Goal: Complete application form: Complete application form

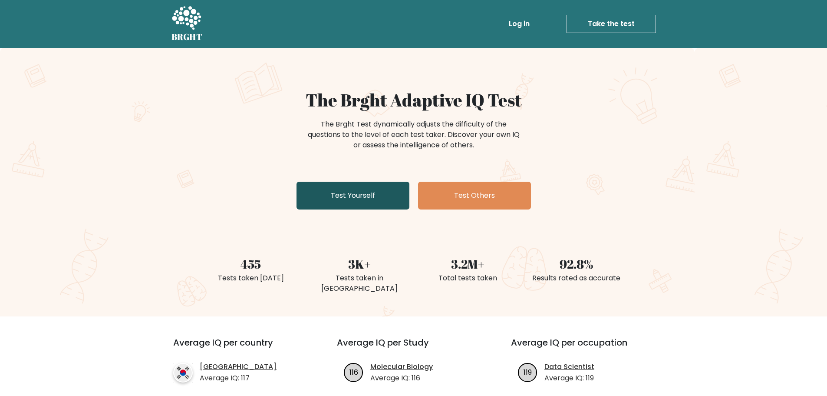
click at [349, 194] on link "Test Yourself" at bounding box center [353, 195] width 113 height 28
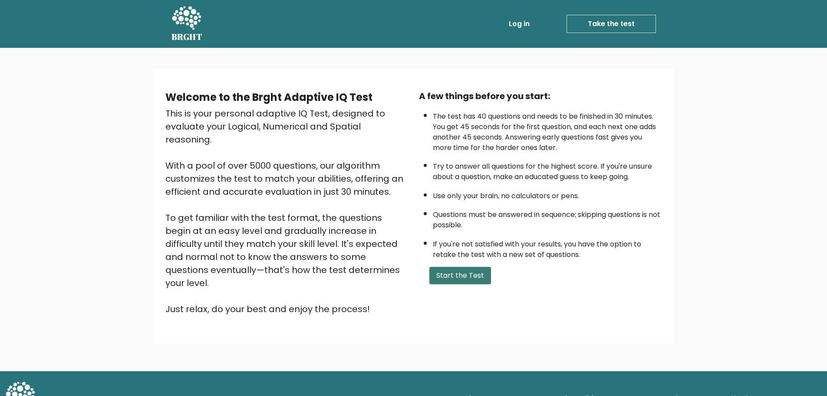
click at [446, 279] on button "Start the Test" at bounding box center [460, 275] width 62 height 17
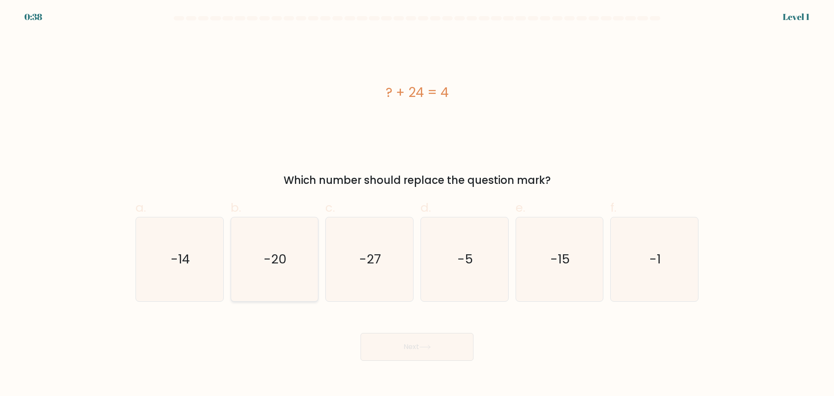
click at [285, 249] on icon "-20" at bounding box center [274, 259] width 84 height 84
click at [417, 204] on input "b. -20" at bounding box center [417, 201] width 0 height 6
radio input "true"
click at [428, 349] on button "Next" at bounding box center [416, 347] width 113 height 28
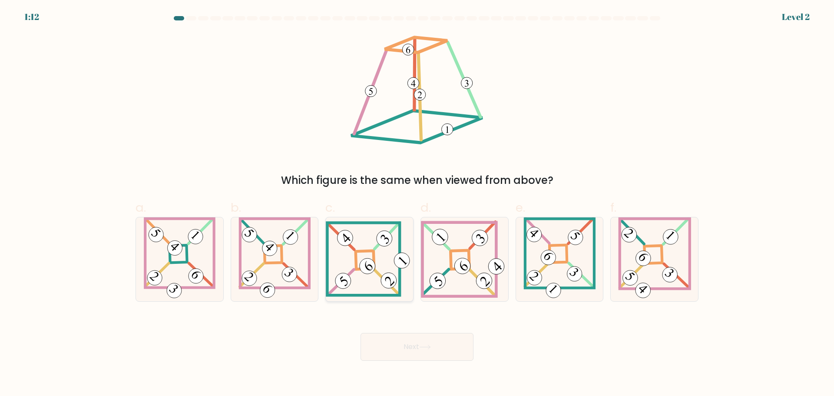
click at [383, 249] on icon at bounding box center [369, 258] width 87 height 75
click at [417, 204] on input "c." at bounding box center [417, 201] width 0 height 6
radio input "true"
click at [422, 345] on icon at bounding box center [425, 346] width 12 height 5
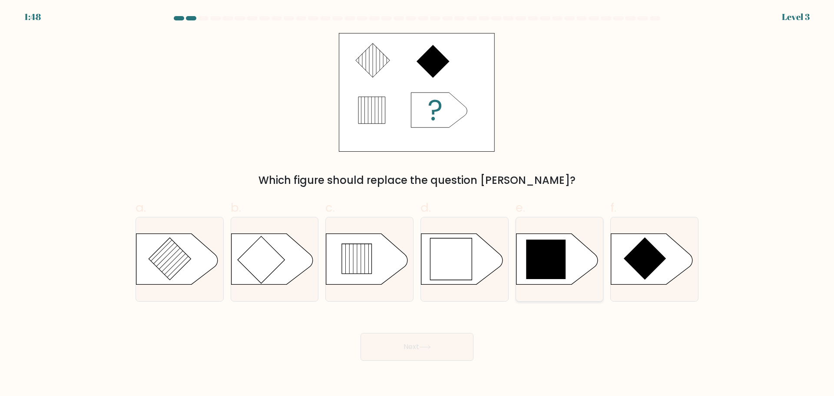
click at [547, 241] on icon at bounding box center [546, 259] width 40 height 40
click at [417, 204] on input "e." at bounding box center [417, 201] width 0 height 6
radio input "true"
click at [438, 356] on button "Next" at bounding box center [416, 347] width 113 height 28
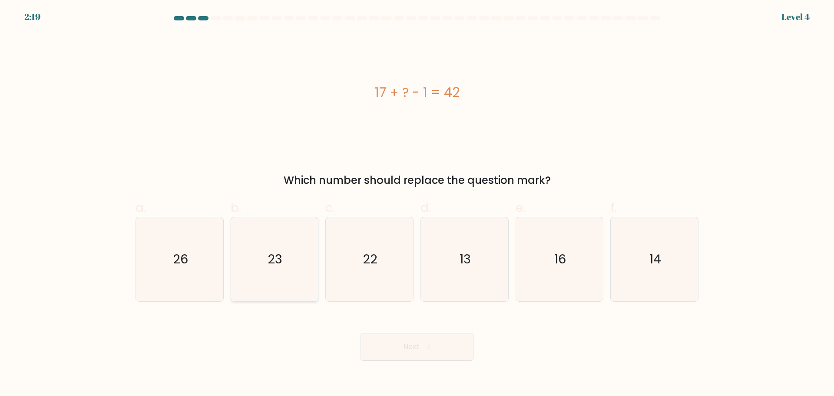
click at [283, 258] on icon "23" at bounding box center [274, 259] width 84 height 84
click at [417, 204] on input "b. 23" at bounding box center [417, 201] width 0 height 6
radio input "true"
click at [410, 349] on button "Next" at bounding box center [416, 347] width 113 height 28
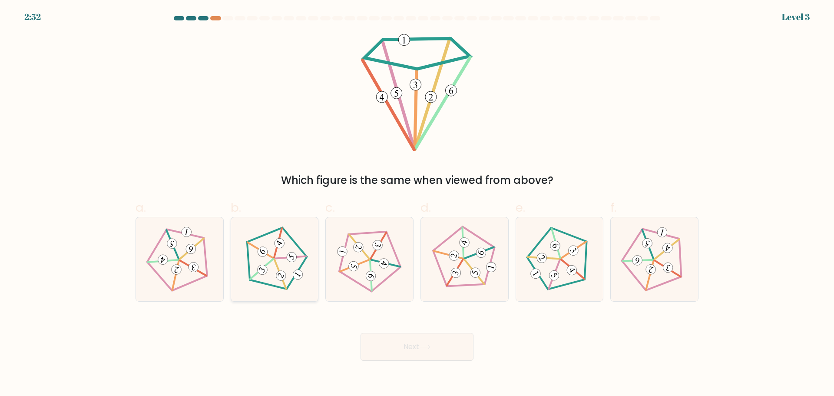
click at [277, 293] on div at bounding box center [275, 259] width 88 height 85
click at [417, 204] on input "b." at bounding box center [417, 201] width 0 height 6
radio input "true"
click at [553, 254] on icon at bounding box center [559, 258] width 67 height 67
click at [417, 204] on input "e." at bounding box center [417, 201] width 0 height 6
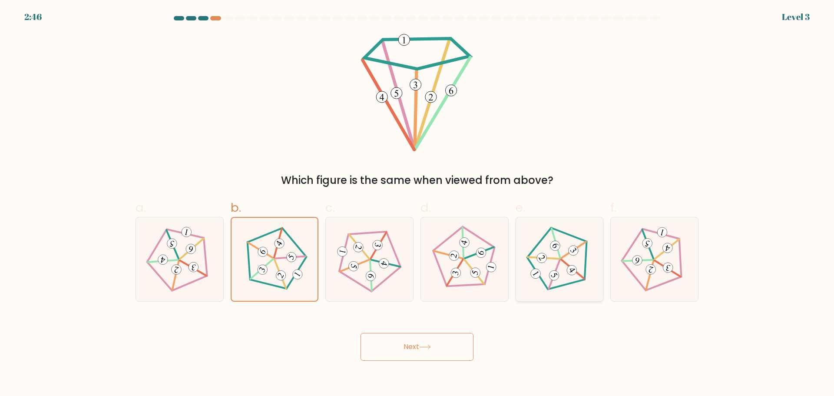
radio input "true"
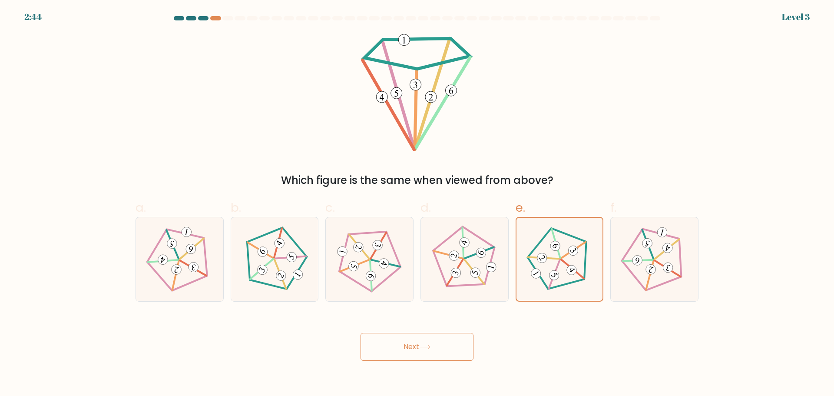
click at [445, 341] on button "Next" at bounding box center [416, 347] width 113 height 28
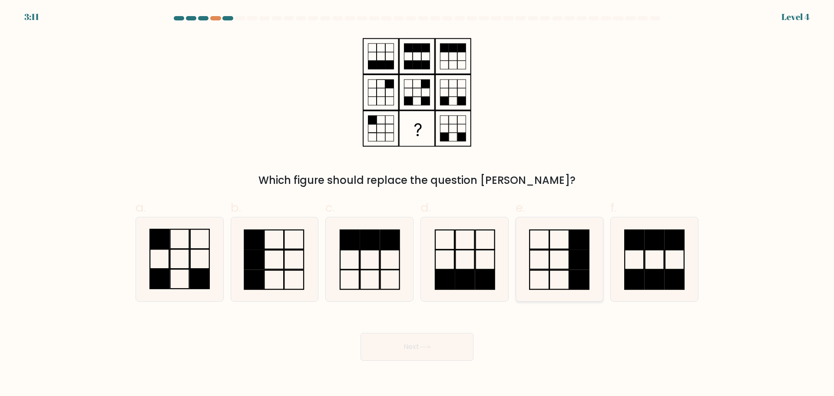
click at [554, 251] on icon at bounding box center [559, 259] width 84 height 84
click at [417, 204] on input "e." at bounding box center [417, 201] width 0 height 6
radio input "true"
click at [194, 294] on icon at bounding box center [180, 259] width 84 height 84
click at [417, 204] on input "a." at bounding box center [417, 201] width 0 height 6
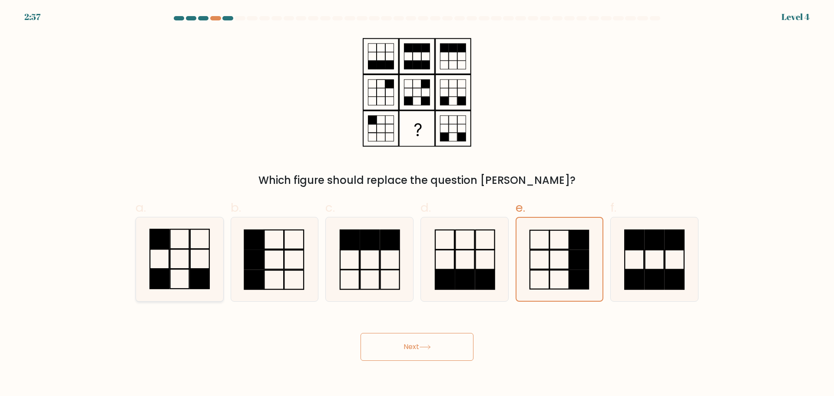
radio input "true"
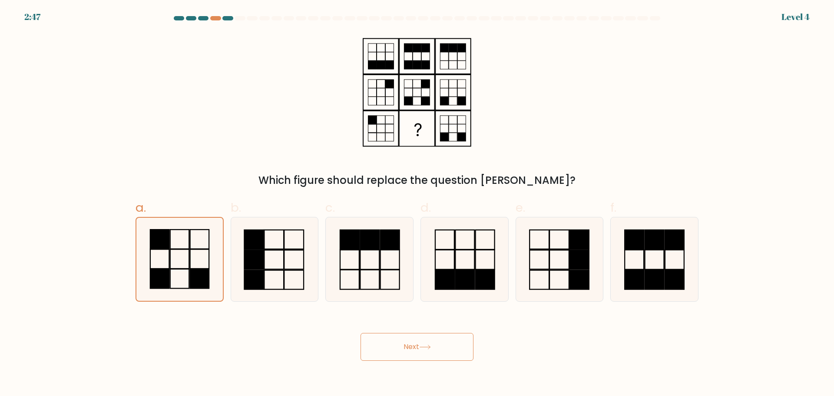
click at [395, 347] on button "Next" at bounding box center [416, 347] width 113 height 28
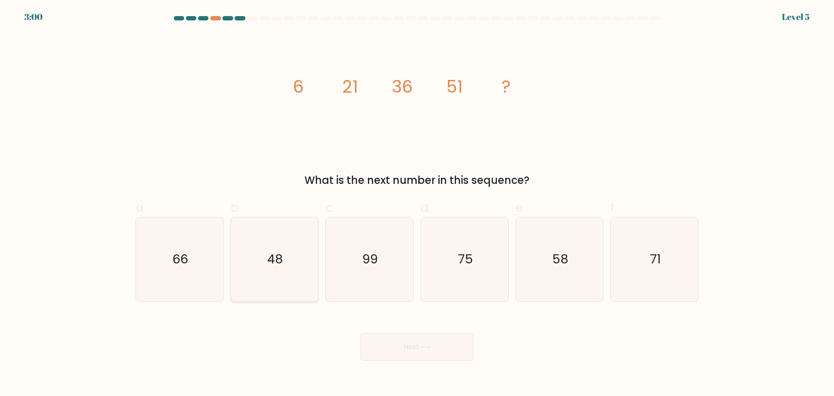
drag, startPoint x: 199, startPoint y: 231, endPoint x: 251, endPoint y: 238, distance: 52.3
click at [199, 230] on icon "66" at bounding box center [180, 259] width 84 height 84
click at [417, 204] on input "a. 66" at bounding box center [417, 201] width 0 height 6
radio input "true"
click at [463, 348] on button "Next" at bounding box center [416, 347] width 113 height 28
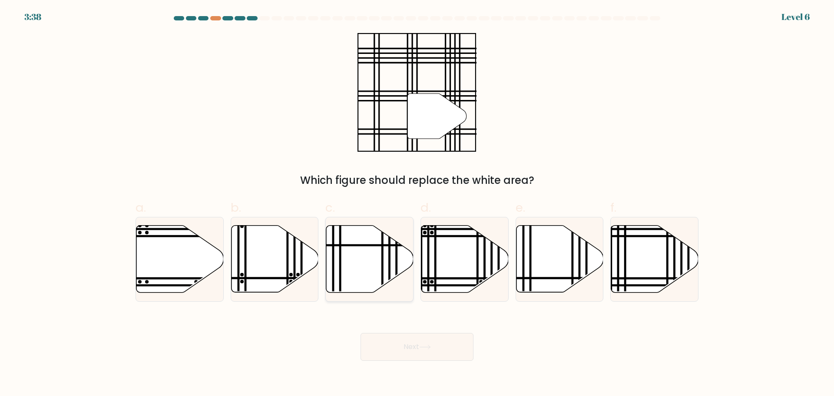
click at [376, 251] on icon at bounding box center [369, 258] width 87 height 67
click at [417, 204] on input "c." at bounding box center [417, 201] width 0 height 6
radio input "true"
click at [665, 247] on icon at bounding box center [654, 258] width 87 height 67
click at [417, 204] on input "f." at bounding box center [417, 201] width 0 height 6
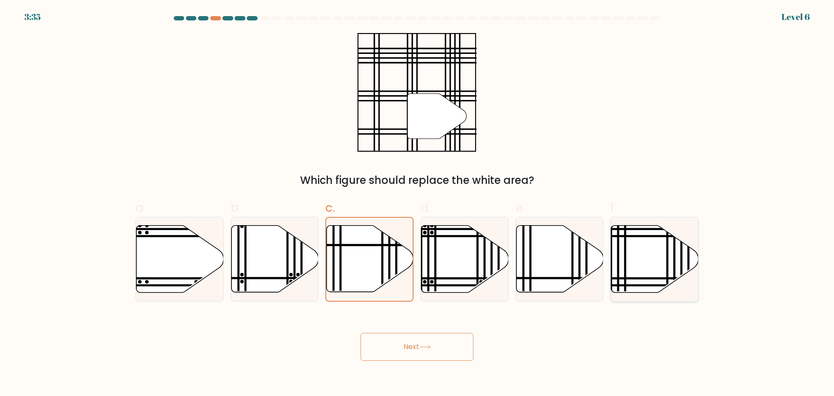
radio input "true"
click at [404, 340] on button "Next" at bounding box center [416, 347] width 113 height 28
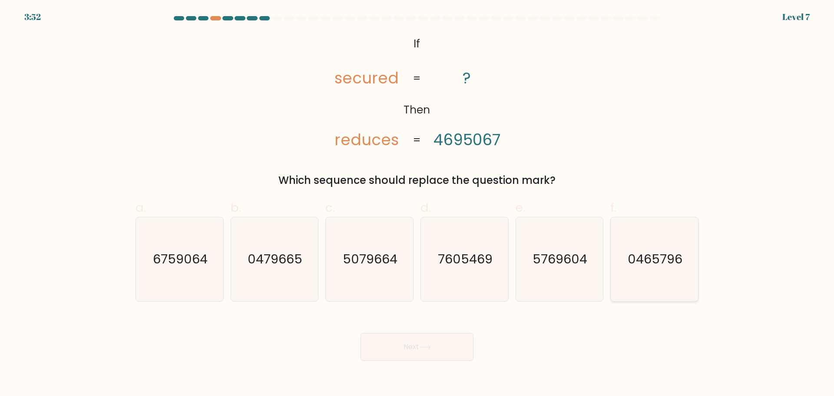
click at [659, 264] on text "0465796" at bounding box center [655, 258] width 55 height 17
click at [417, 204] on input "f. 0465796" at bounding box center [417, 201] width 0 height 6
radio input "true"
click at [431, 261] on icon "7605469" at bounding box center [464, 259] width 84 height 84
click at [417, 204] on input "d. 7605469" at bounding box center [417, 201] width 0 height 6
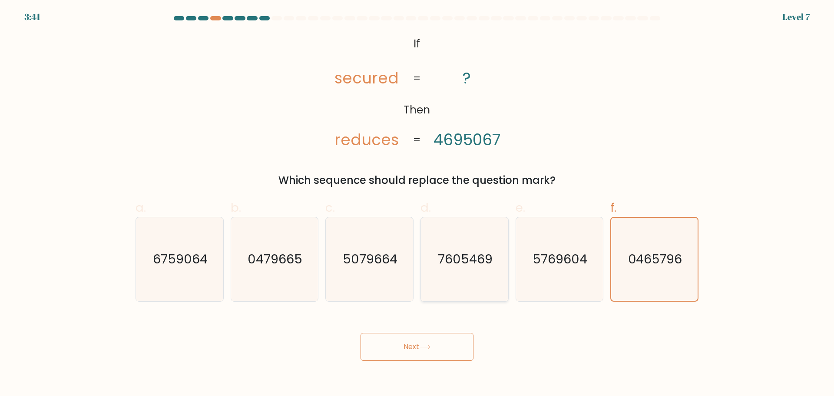
radio input "true"
click at [442, 349] on button "Next" at bounding box center [416, 347] width 113 height 28
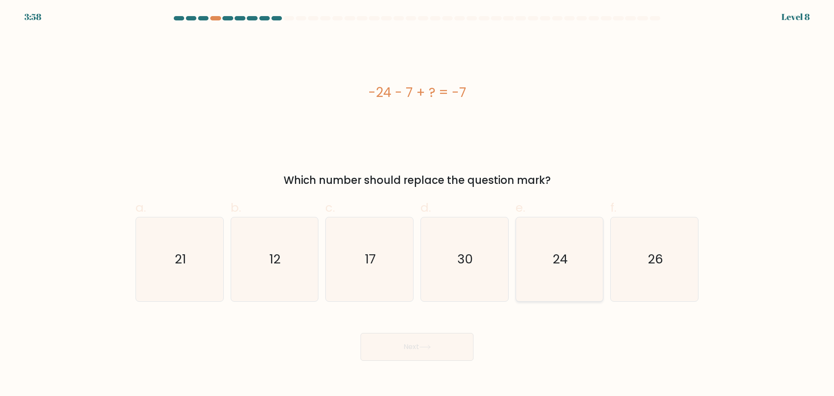
click at [524, 262] on icon "24" at bounding box center [559, 259] width 84 height 84
click at [417, 204] on input "e. 24" at bounding box center [417, 201] width 0 height 6
radio input "true"
click at [443, 349] on button "Next" at bounding box center [416, 347] width 113 height 28
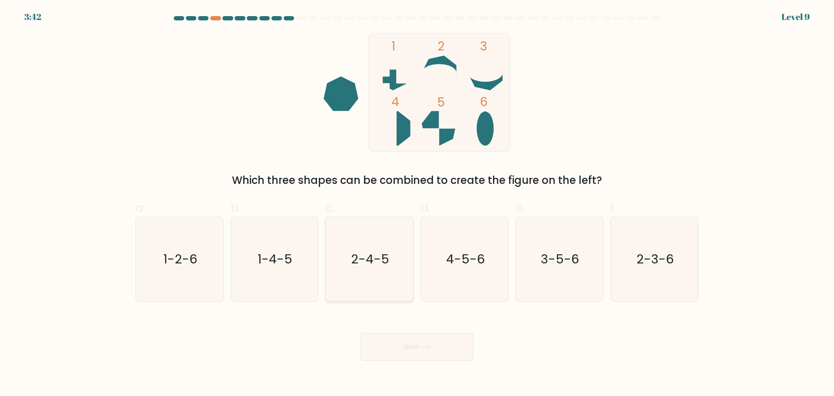
click at [363, 264] on text "2-4-5" at bounding box center [370, 258] width 38 height 17
click at [417, 204] on input "c. 2-4-5" at bounding box center [417, 201] width 0 height 6
radio input "true"
click at [379, 340] on button "Next" at bounding box center [416, 347] width 113 height 28
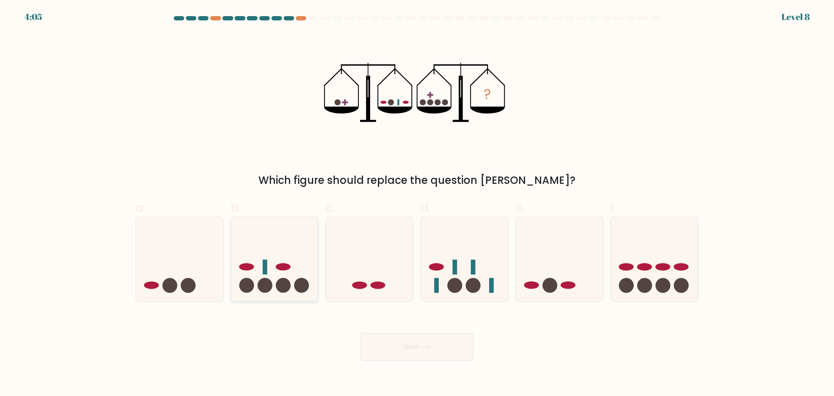
click at [263, 257] on icon at bounding box center [274, 259] width 87 height 72
click at [417, 204] on input "b." at bounding box center [417, 201] width 0 height 6
radio input "true"
click at [382, 349] on button "Next" at bounding box center [416, 347] width 113 height 28
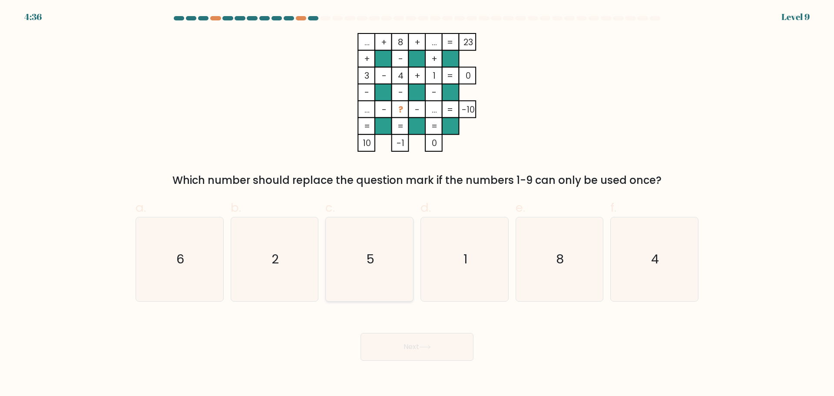
click at [369, 232] on icon "5" at bounding box center [369, 259] width 84 height 84
click at [417, 204] on input "c. 5" at bounding box center [417, 201] width 0 height 6
radio input "true"
click at [414, 356] on button "Next" at bounding box center [416, 347] width 113 height 28
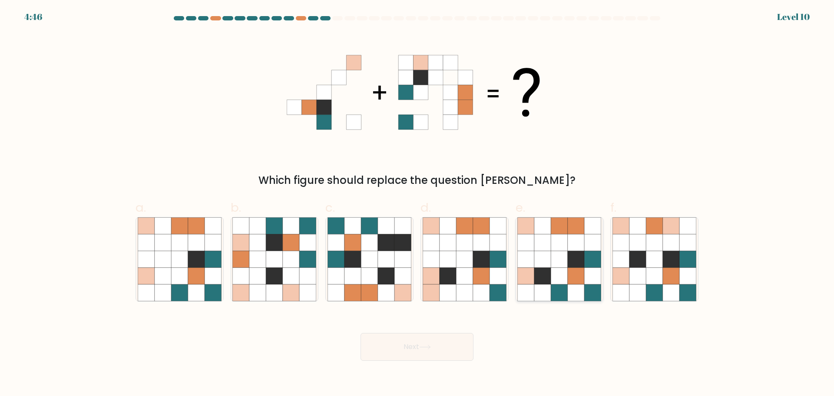
click at [541, 237] on icon at bounding box center [542, 242] width 16 height 16
click at [417, 204] on input "e." at bounding box center [417, 201] width 0 height 6
radio input "true"
click at [442, 346] on button "Next" at bounding box center [416, 347] width 113 height 28
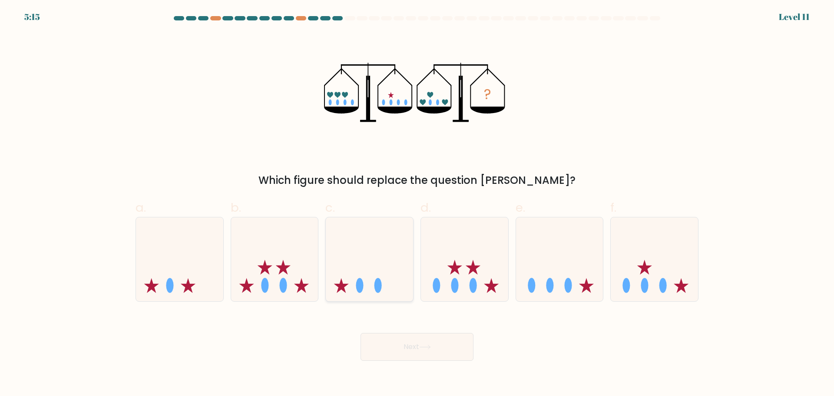
click at [393, 260] on icon at bounding box center [369, 259] width 87 height 72
click at [417, 204] on input "c." at bounding box center [417, 201] width 0 height 6
radio input "true"
click at [402, 349] on button "Next" at bounding box center [416, 347] width 113 height 28
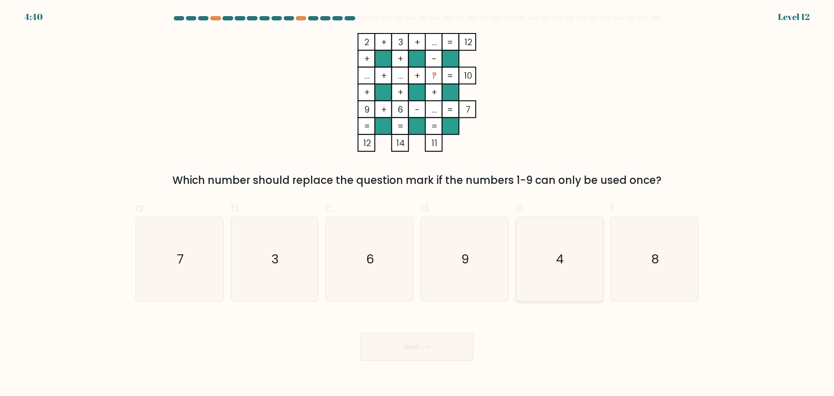
click at [569, 259] on icon "4" at bounding box center [559, 259] width 84 height 84
click at [417, 204] on input "e. 4" at bounding box center [417, 201] width 0 height 6
radio input "true"
click at [399, 344] on button "Next" at bounding box center [416, 347] width 113 height 28
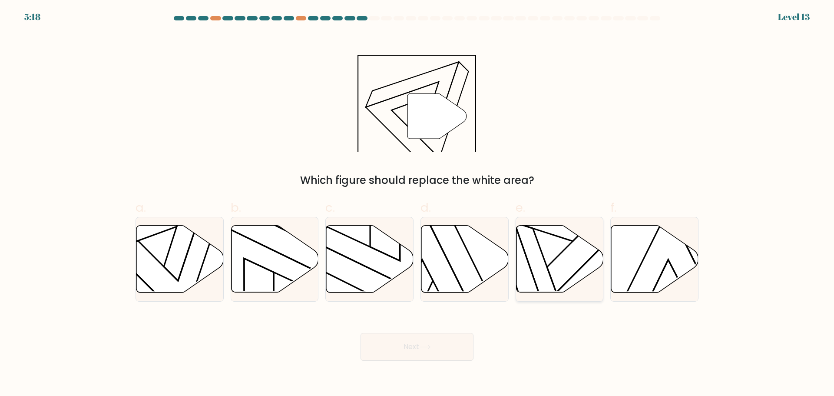
click at [554, 256] on icon at bounding box center [559, 258] width 87 height 67
click at [417, 204] on input "e." at bounding box center [417, 201] width 0 height 6
radio input "true"
click at [158, 238] on icon at bounding box center [179, 258] width 87 height 67
click at [417, 204] on input "a." at bounding box center [417, 201] width 0 height 6
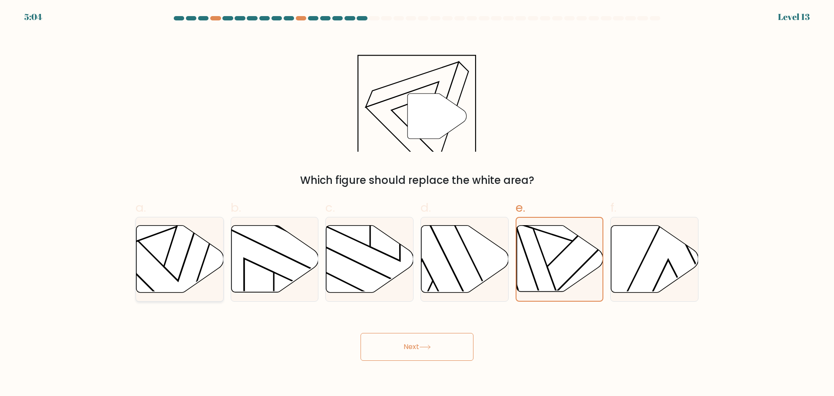
radio input "true"
click at [433, 355] on button "Next" at bounding box center [416, 347] width 113 height 28
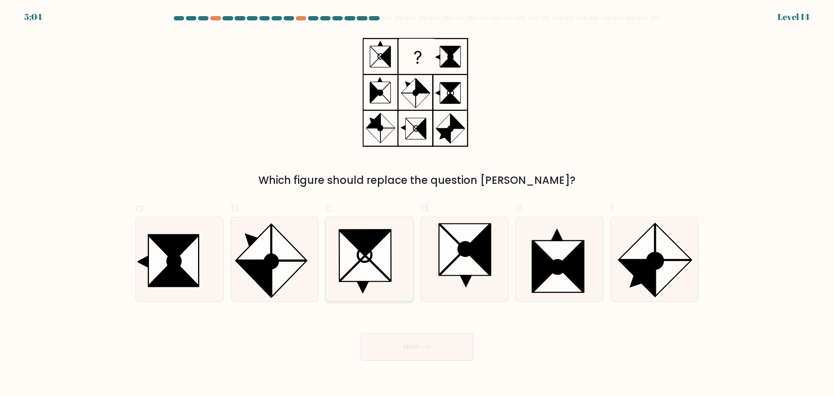
click at [359, 220] on icon at bounding box center [369, 259] width 84 height 84
click at [417, 204] on input "c." at bounding box center [417, 201] width 0 height 6
radio input "true"
click at [421, 340] on button "Next" at bounding box center [416, 347] width 113 height 28
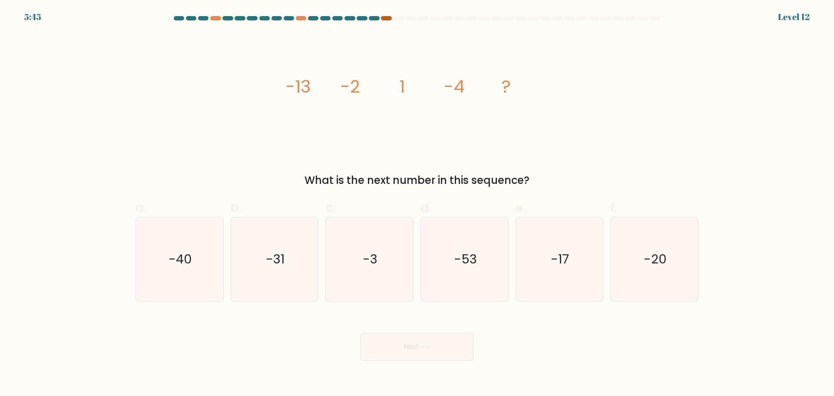
click at [386, 17] on div at bounding box center [386, 18] width 10 height 4
click at [386, 16] on div "5:36 Level 12" at bounding box center [417, 11] width 834 height 23
click at [384, 17] on div at bounding box center [386, 18] width 10 height 4
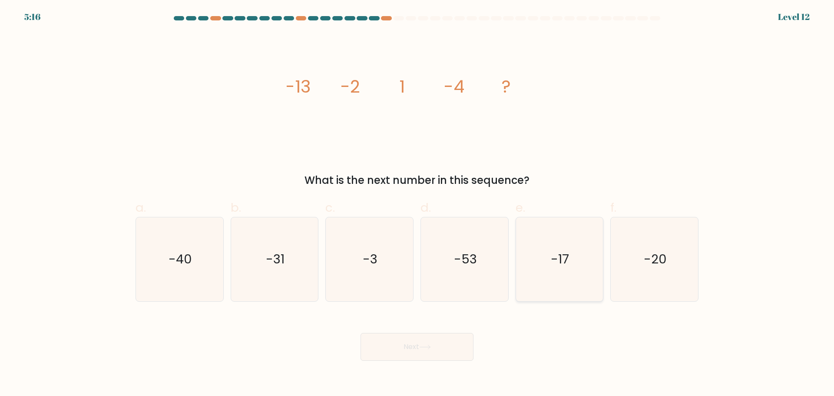
click at [563, 243] on icon "-17" at bounding box center [559, 259] width 84 height 84
click at [417, 204] on input "e. -17" at bounding box center [417, 201] width 0 height 6
radio input "true"
click at [435, 346] on button "Next" at bounding box center [416, 347] width 113 height 28
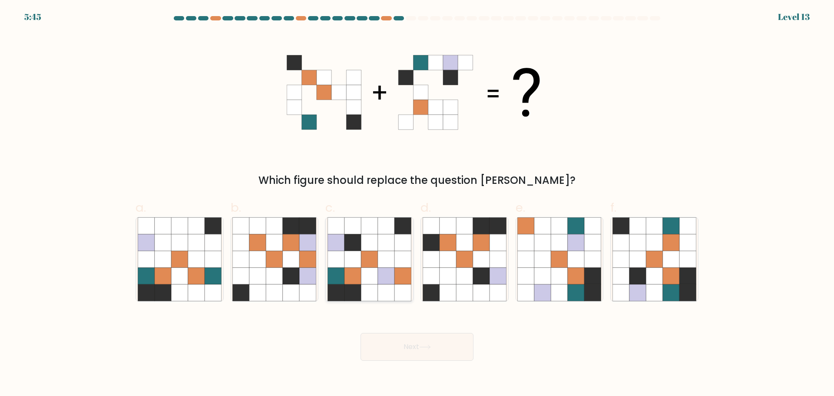
click at [348, 248] on icon at bounding box center [352, 242] width 16 height 16
click at [417, 204] on input "c." at bounding box center [417, 201] width 0 height 6
radio input "true"
click at [413, 343] on button "Next" at bounding box center [416, 347] width 113 height 28
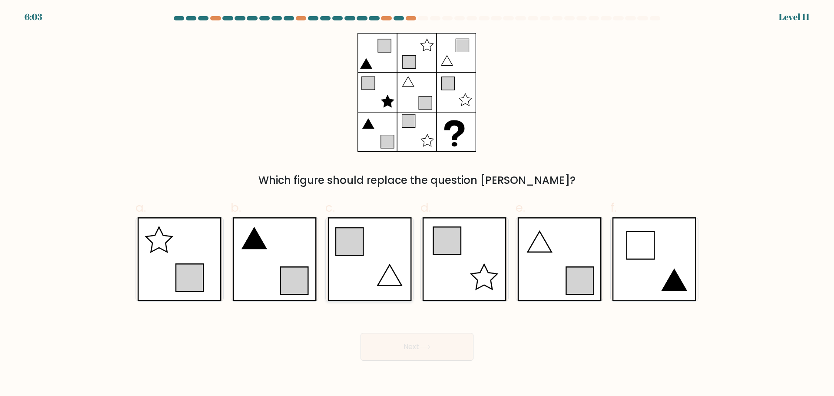
click at [392, 270] on icon at bounding box center [369, 259] width 84 height 84
click at [417, 204] on input "c." at bounding box center [417, 201] width 0 height 6
radio input "true"
click at [421, 338] on button "Next" at bounding box center [416, 347] width 113 height 28
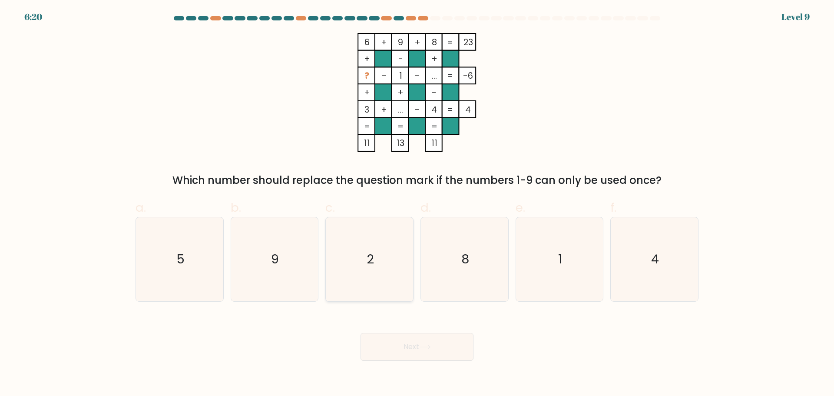
click at [353, 266] on icon "2" at bounding box center [369, 259] width 84 height 84
click at [417, 204] on input "c. 2" at bounding box center [417, 201] width 0 height 6
radio input "true"
click at [458, 342] on button "Next" at bounding box center [416, 347] width 113 height 28
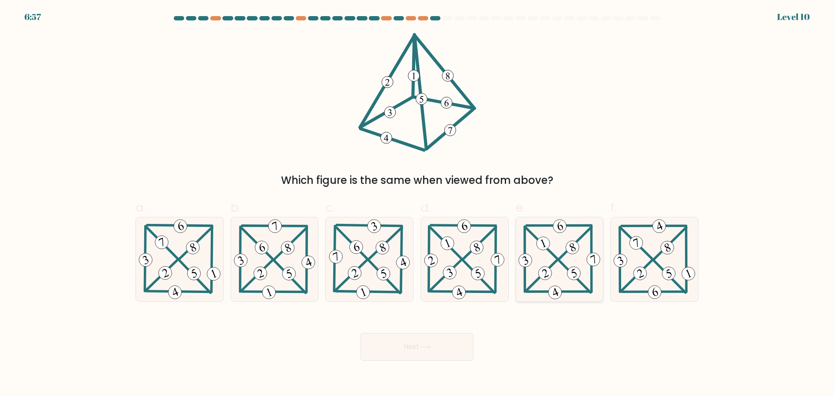
click at [561, 246] on icon at bounding box center [559, 259] width 86 height 84
click at [417, 204] on input "e." at bounding box center [417, 201] width 0 height 6
radio input "true"
click at [428, 338] on button "Next" at bounding box center [416, 347] width 113 height 28
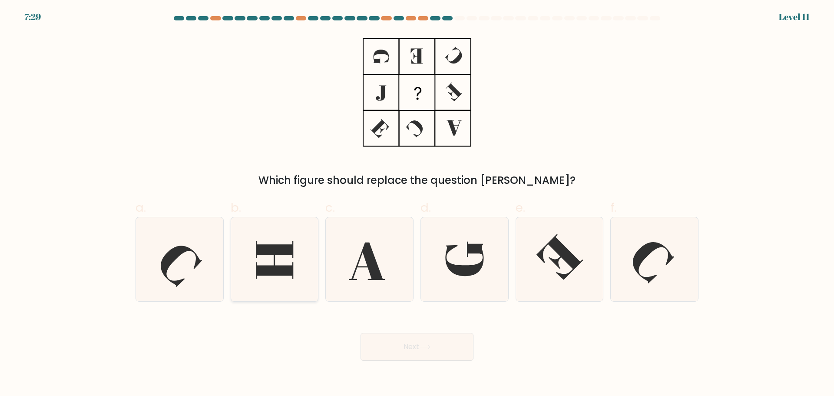
click at [257, 266] on icon at bounding box center [274, 259] width 37 height 37
click at [417, 204] on input "b." at bounding box center [417, 201] width 0 height 6
radio input "true"
click at [451, 346] on button "Next" at bounding box center [416, 347] width 113 height 28
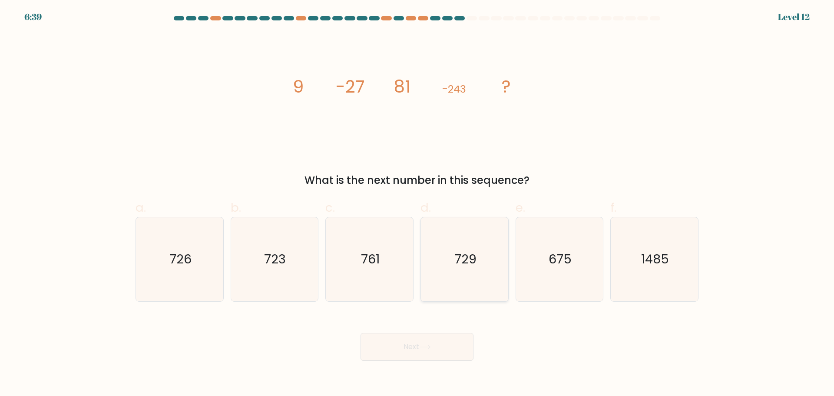
click at [484, 276] on icon "729" at bounding box center [464, 259] width 84 height 84
click at [417, 204] on input "d. 729" at bounding box center [417, 201] width 0 height 6
radio input "true"
click at [458, 344] on button "Next" at bounding box center [416, 347] width 113 height 28
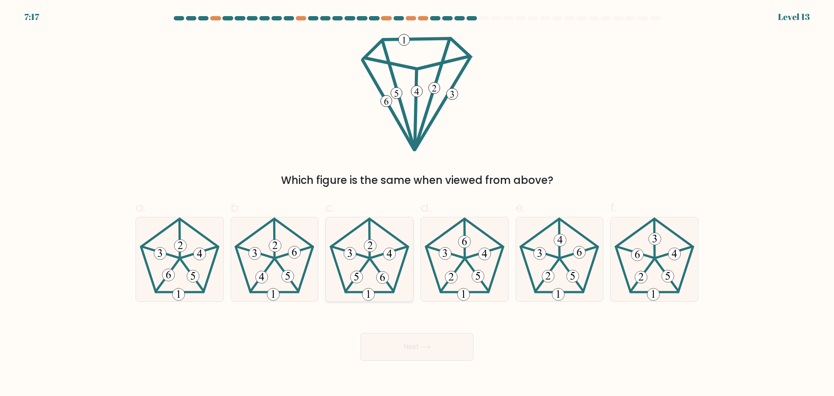
click at [355, 262] on icon at bounding box center [369, 259] width 84 height 84
click at [417, 204] on input "c." at bounding box center [417, 201] width 0 height 6
radio input "true"
click at [590, 269] on 138 at bounding box center [559, 254] width 77 height 73
click at [417, 204] on input "e." at bounding box center [417, 201] width 0 height 6
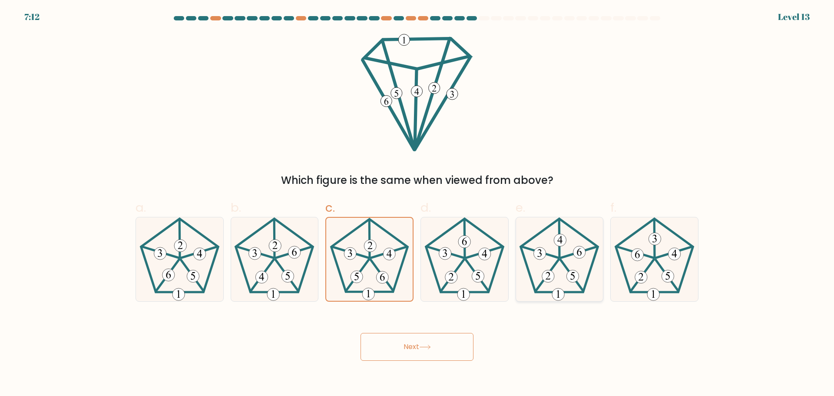
radio input "true"
click at [459, 356] on button "Next" at bounding box center [416, 347] width 113 height 28
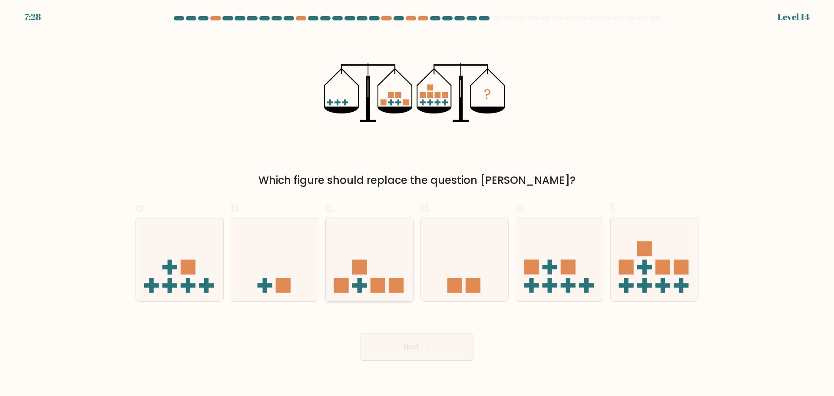
click at [365, 254] on icon at bounding box center [369, 259] width 87 height 72
click at [417, 204] on input "c." at bounding box center [417, 201] width 0 height 6
radio input "true"
click at [281, 254] on icon at bounding box center [274, 259] width 87 height 72
click at [417, 204] on input "b." at bounding box center [417, 201] width 0 height 6
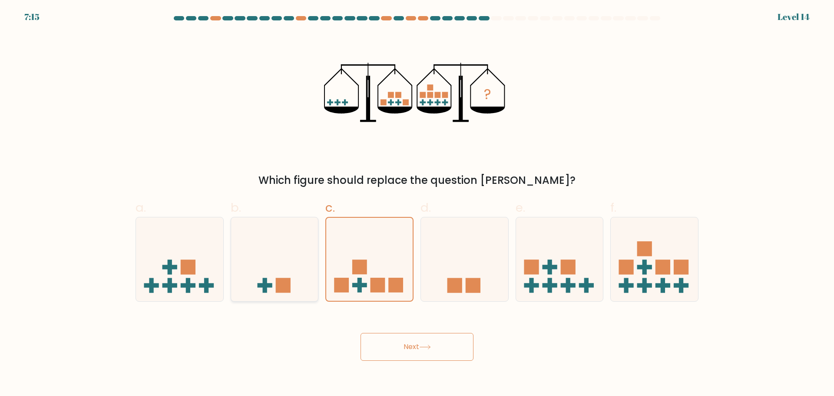
radio input "true"
click at [592, 297] on div at bounding box center [559, 259] width 88 height 85
click at [417, 204] on input "e." at bounding box center [417, 201] width 0 height 6
radio input "true"
click at [447, 349] on button "Next" at bounding box center [416, 347] width 113 height 28
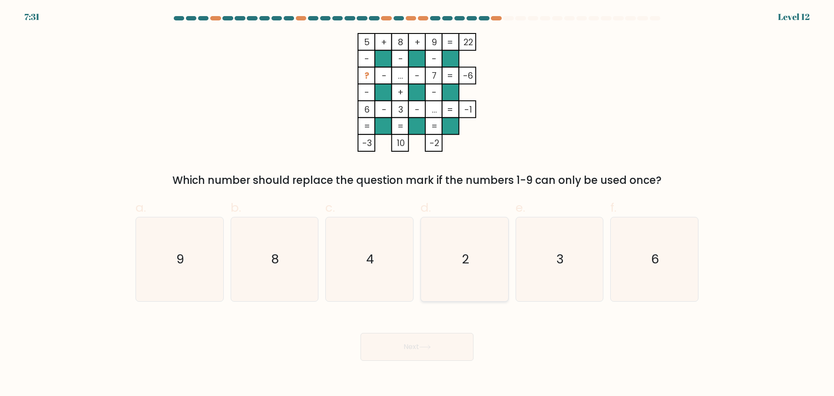
click at [496, 259] on icon "2" at bounding box center [464, 259] width 84 height 84
click at [417, 204] on input "d. 2" at bounding box center [417, 201] width 0 height 6
radio input "true"
click at [459, 358] on button "Next" at bounding box center [416, 347] width 113 height 28
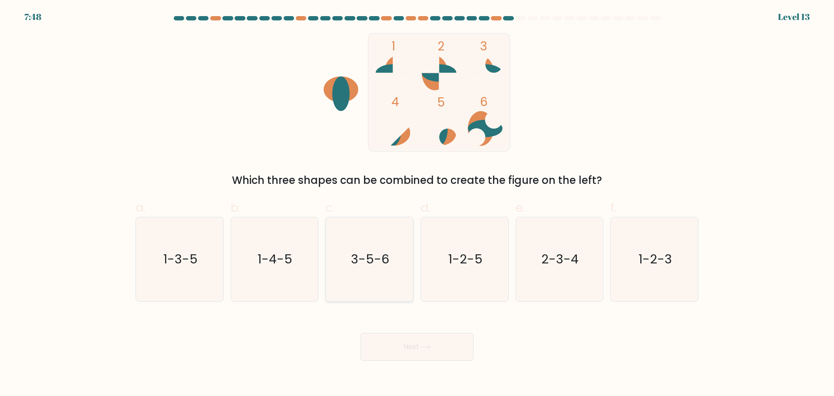
click at [366, 241] on icon "3-5-6" at bounding box center [369, 259] width 84 height 84
click at [417, 204] on input "c. 3-5-6" at bounding box center [417, 201] width 0 height 6
radio input "true"
click at [420, 337] on button "Next" at bounding box center [416, 347] width 113 height 28
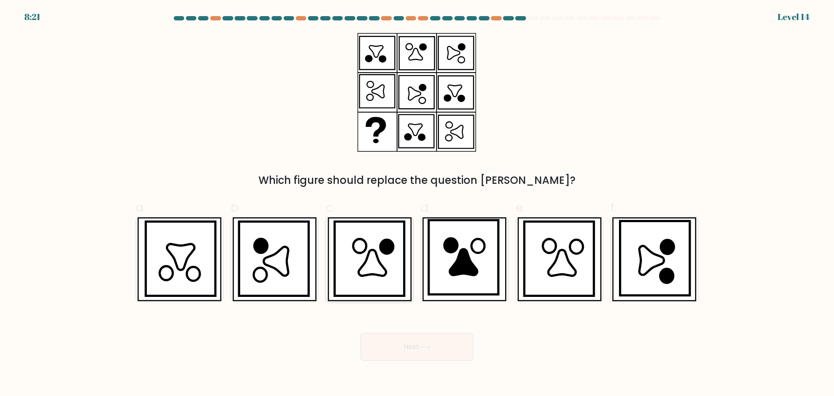
click at [370, 228] on icon at bounding box center [368, 258] width 69 height 74
click at [417, 204] on input "c." at bounding box center [417, 201] width 0 height 6
radio input "true"
click at [449, 348] on button "Next" at bounding box center [416, 347] width 113 height 28
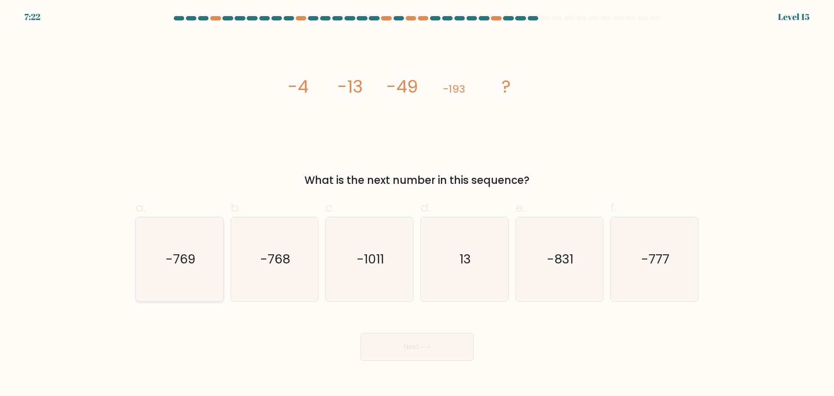
click at [201, 260] on icon "-769" at bounding box center [180, 259] width 84 height 84
click at [417, 204] on input "a. -769" at bounding box center [417, 201] width 0 height 6
radio input "true"
click at [394, 337] on button "Next" at bounding box center [416, 347] width 113 height 28
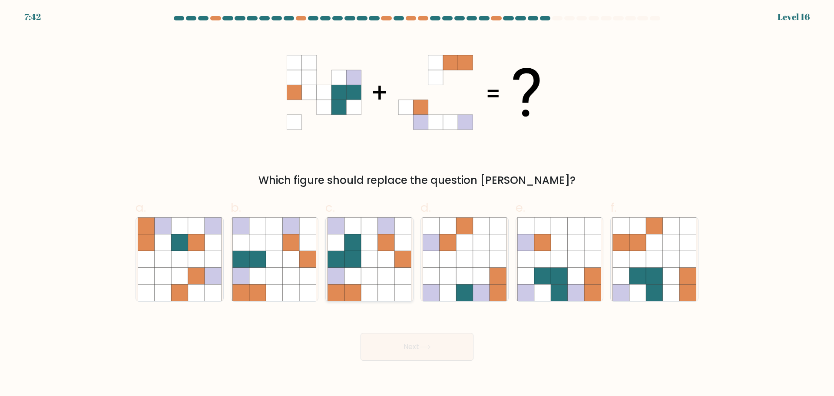
click at [352, 267] on icon at bounding box center [352, 275] width 16 height 16
click at [417, 204] on input "c." at bounding box center [417, 201] width 0 height 6
radio input "true"
click at [409, 346] on button "Next" at bounding box center [416, 347] width 113 height 28
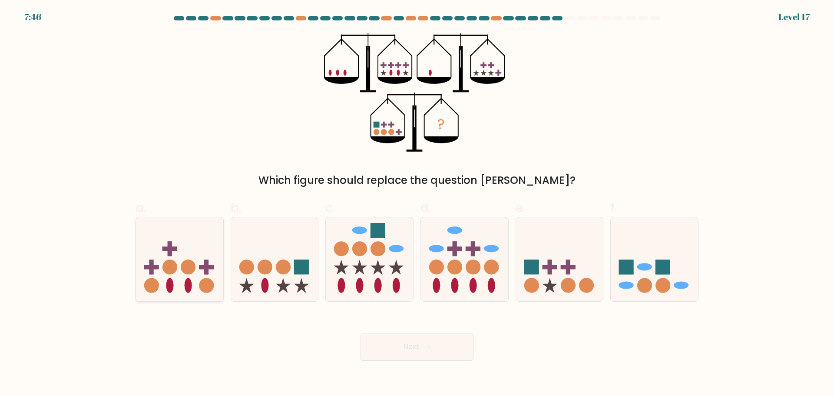
click at [202, 271] on icon at bounding box center [179, 259] width 87 height 72
click at [417, 204] on input "a." at bounding box center [417, 201] width 0 height 6
radio input "true"
click at [415, 348] on button "Next" at bounding box center [416, 347] width 113 height 28
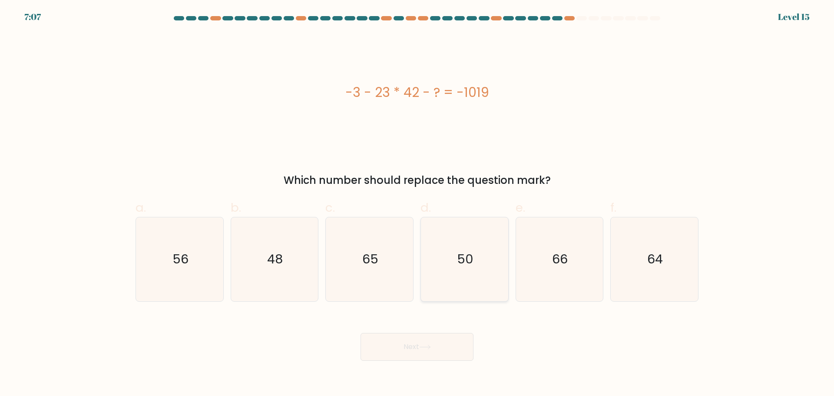
click at [474, 270] on icon "50" at bounding box center [464, 259] width 84 height 84
click at [417, 204] on input "d. 50" at bounding box center [417, 201] width 0 height 6
radio input "true"
click at [459, 340] on button "Next" at bounding box center [416, 347] width 113 height 28
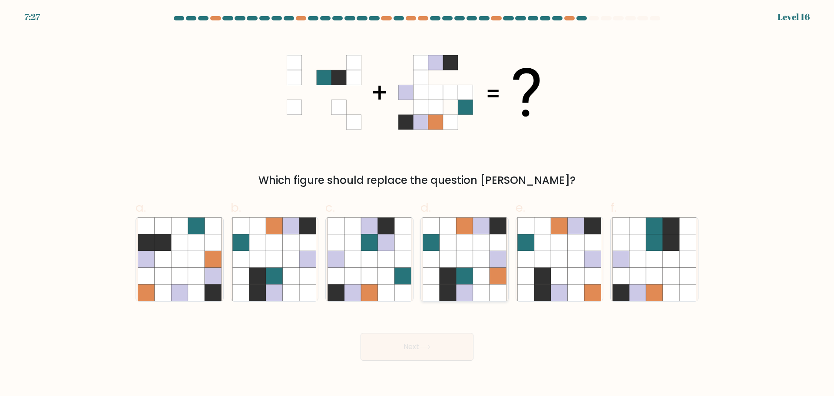
click at [451, 271] on icon at bounding box center [447, 275] width 16 height 16
click at [417, 204] on input "d." at bounding box center [417, 201] width 0 height 6
radio input "true"
click at [435, 357] on button "Next" at bounding box center [416, 347] width 113 height 28
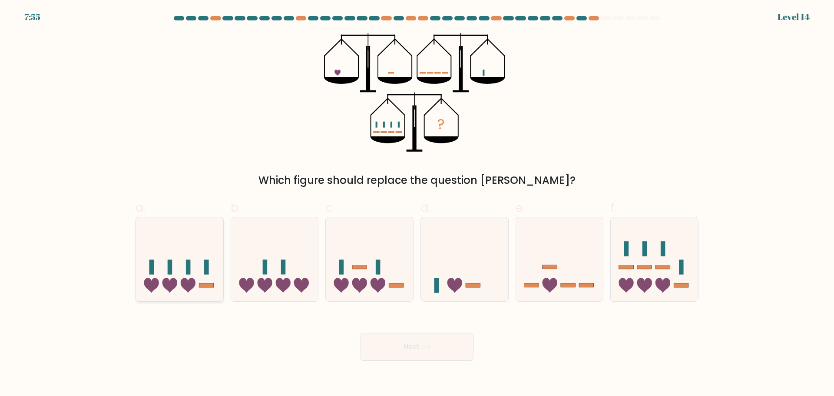
click at [196, 271] on icon at bounding box center [179, 259] width 87 height 72
click at [417, 204] on input "a." at bounding box center [417, 201] width 0 height 6
radio input "true"
click at [426, 351] on button "Next" at bounding box center [416, 347] width 113 height 28
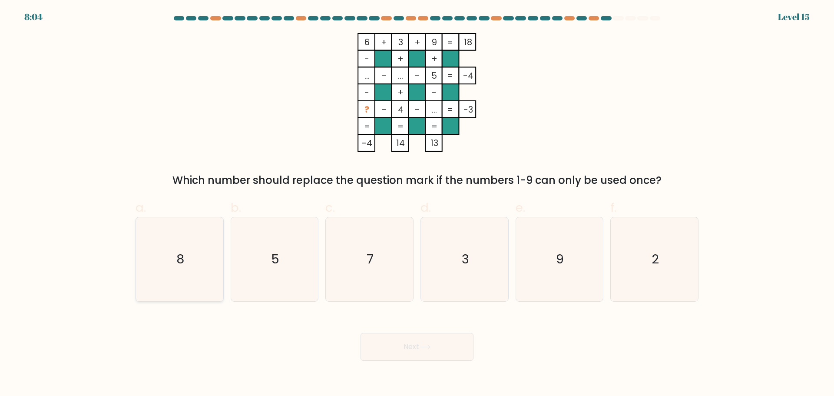
drag, startPoint x: 206, startPoint y: 249, endPoint x: 217, endPoint y: 251, distance: 11.1
click at [206, 249] on icon "8" at bounding box center [180, 259] width 84 height 84
click at [417, 204] on input "a. 8" at bounding box center [417, 201] width 0 height 6
radio input "true"
click at [426, 353] on button "Next" at bounding box center [416, 347] width 113 height 28
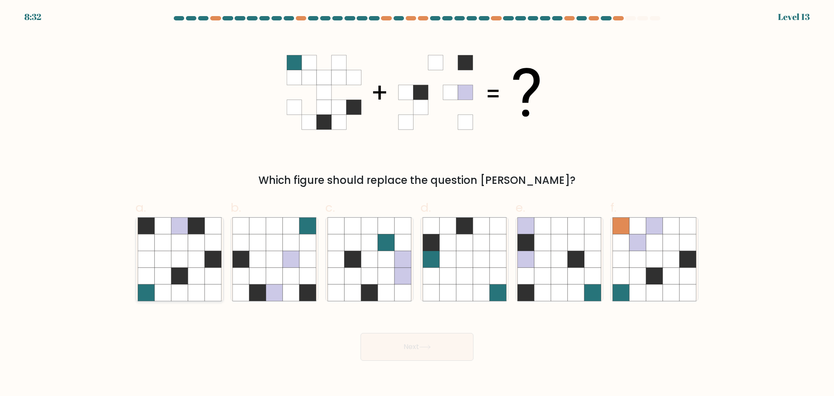
click at [186, 242] on icon at bounding box center [179, 242] width 16 height 16
click at [417, 204] on input "a." at bounding box center [417, 201] width 0 height 6
radio input "true"
click at [439, 335] on button "Next" at bounding box center [416, 347] width 113 height 28
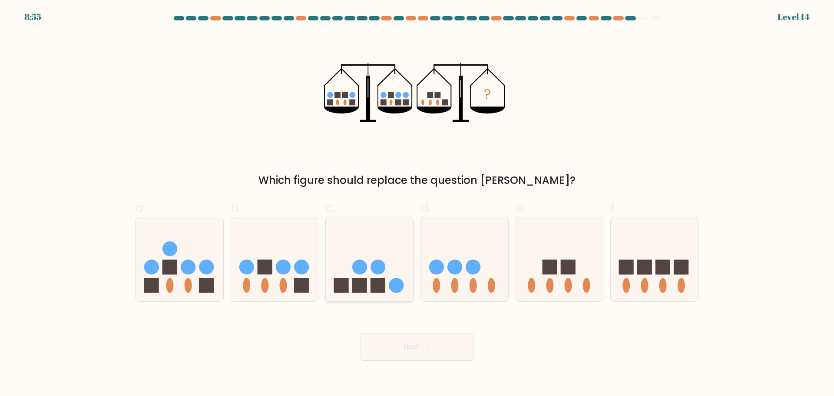
click at [379, 283] on icon at bounding box center [369, 259] width 87 height 72
click at [417, 204] on input "c." at bounding box center [417, 201] width 0 height 6
radio input "true"
click at [407, 350] on button "Next" at bounding box center [416, 347] width 113 height 28
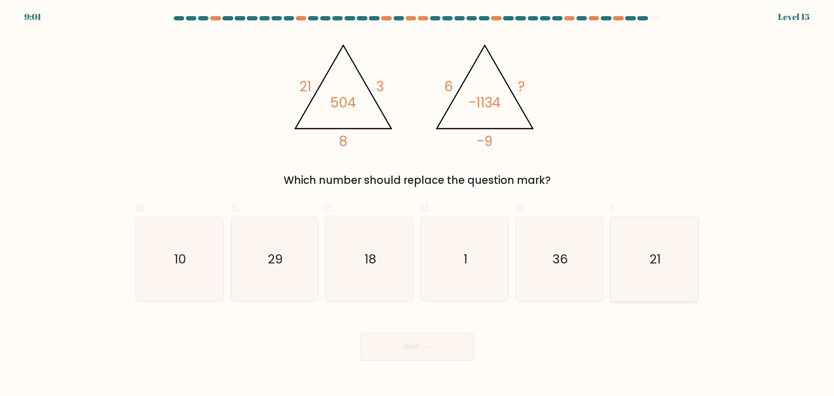
click at [641, 255] on icon "21" at bounding box center [654, 259] width 84 height 84
click at [417, 204] on input "f. 21" at bounding box center [417, 201] width 0 height 6
radio input "true"
click at [432, 355] on button "Next" at bounding box center [416, 347] width 113 height 28
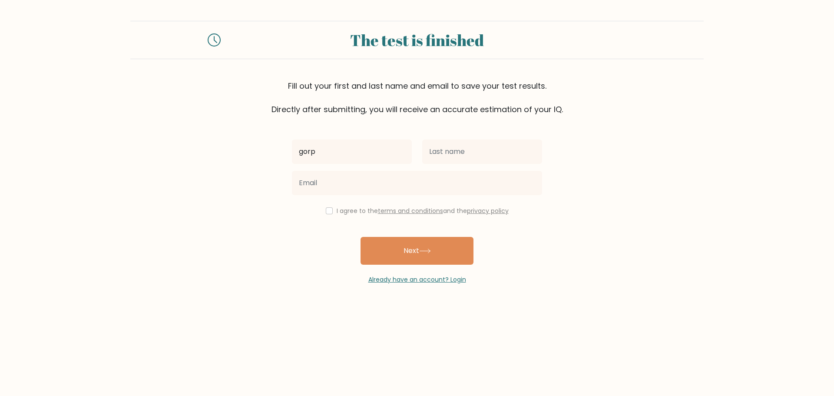
type input "gorp"
click at [447, 159] on input "text" at bounding box center [482, 151] width 120 height 24
type input "lady"
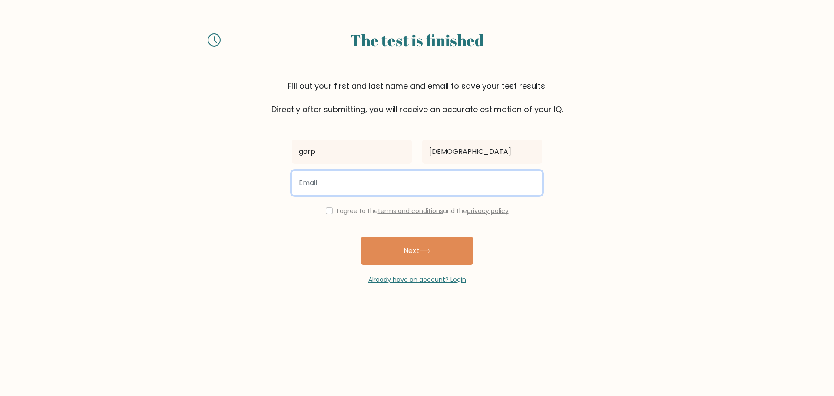
click at [405, 184] on input "email" at bounding box center [417, 183] width 250 height 24
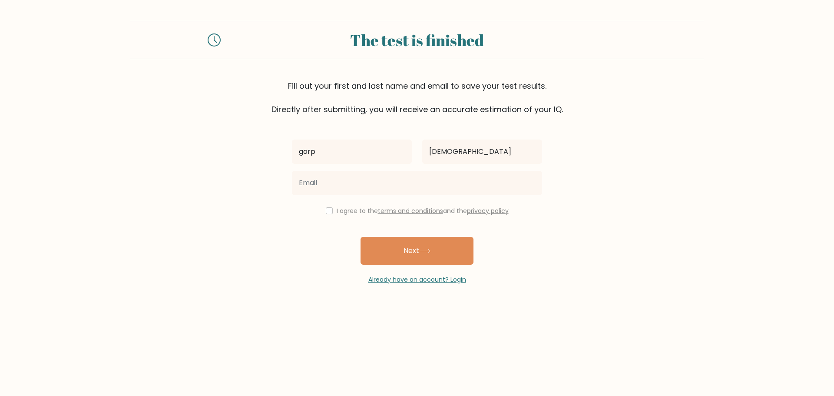
click at [211, 184] on form "The test is finished Fill out your first and last name and email to save your t…" at bounding box center [417, 152] width 834 height 263
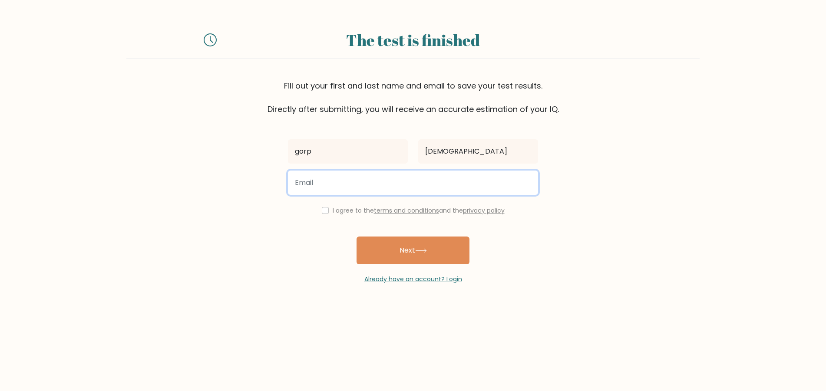
click at [342, 194] on input "email" at bounding box center [413, 183] width 250 height 24
type input "k"
click at [340, 193] on input "kamile99" at bounding box center [413, 183] width 250 height 24
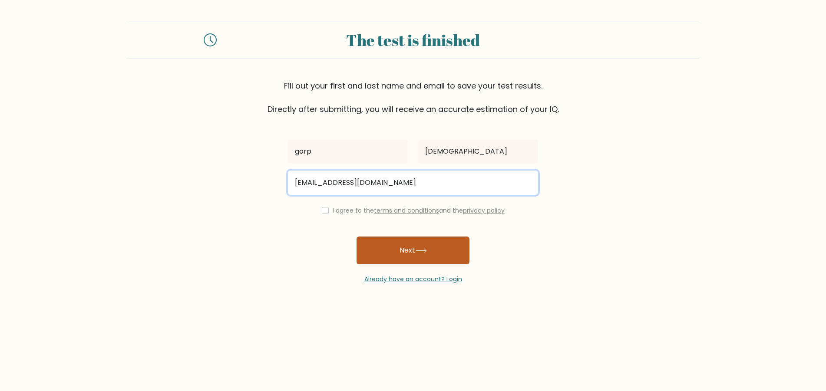
type input "kamile99@gmail.com"
click at [389, 241] on button "Next" at bounding box center [412, 251] width 113 height 28
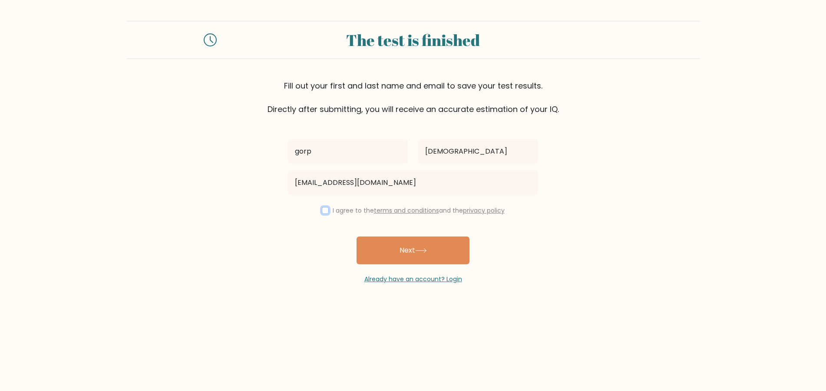
click at [324, 208] on input "checkbox" at bounding box center [325, 210] width 7 height 7
checkbox input "true"
click at [397, 255] on button "Next" at bounding box center [412, 251] width 113 height 28
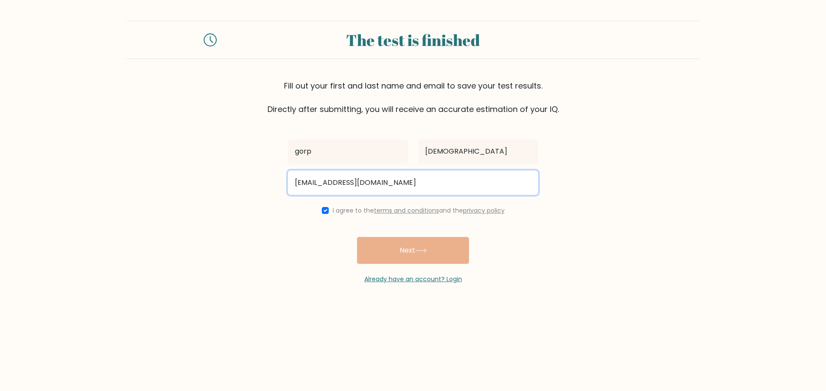
drag, startPoint x: 371, startPoint y: 179, endPoint x: 270, endPoint y: 178, distance: 100.7
click at [270, 178] on form "The test is finished Fill out your first and last name and email to save your t…" at bounding box center [413, 152] width 826 height 263
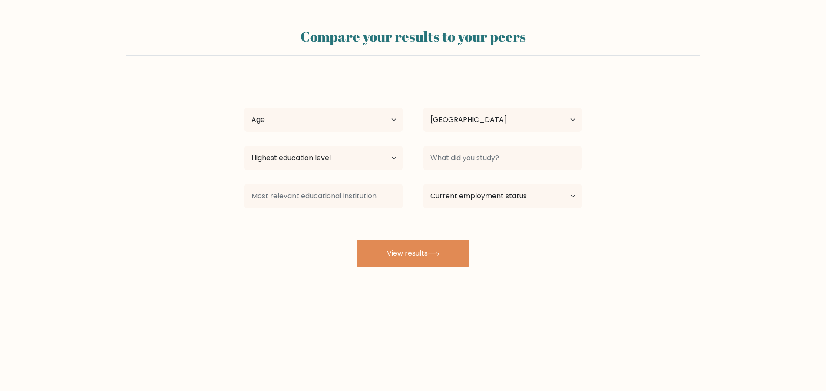
select select "DK"
drag, startPoint x: 364, startPoint y: 112, endPoint x: 399, endPoint y: 129, distance: 38.6
click at [364, 112] on select "Age Under [DEMOGRAPHIC_DATA] [DEMOGRAPHIC_DATA] [DEMOGRAPHIC_DATA] [DEMOGRAPHIC…" at bounding box center [323, 120] width 158 height 24
select select "18_24"
click at [244, 108] on select "Age Under [DEMOGRAPHIC_DATA] [DEMOGRAPHIC_DATA] [DEMOGRAPHIC_DATA] [DEMOGRAPHIC…" at bounding box center [323, 120] width 158 height 24
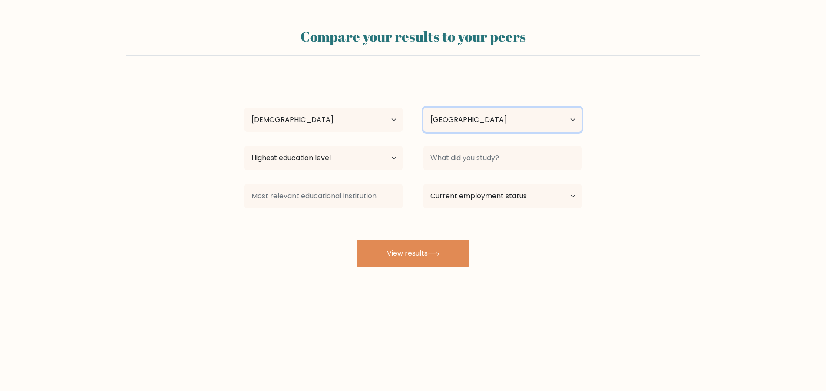
drag, startPoint x: 506, startPoint y: 125, endPoint x: 502, endPoint y: 124, distance: 4.5
click at [505, 125] on select "Country [GEOGRAPHIC_DATA] [GEOGRAPHIC_DATA] [GEOGRAPHIC_DATA] [US_STATE] [GEOGR…" at bounding box center [502, 120] width 158 height 24
click at [501, 81] on div "gorp [DEMOGRAPHIC_DATA] Age Under [DEMOGRAPHIC_DATA] [DEMOGRAPHIC_DATA] [DEMOGR…" at bounding box center [412, 171] width 347 height 191
drag, startPoint x: 384, startPoint y: 154, endPoint x: 391, endPoint y: 155, distance: 7.0
click at [384, 154] on select "Highest education level No schooling Primary Lower Secondary Upper Secondary Oc…" at bounding box center [323, 158] width 158 height 24
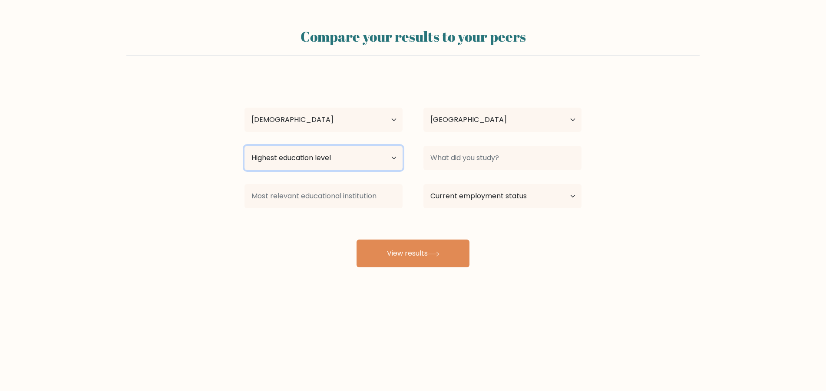
click at [383, 151] on select "Highest education level No schooling Primary Lower Secondary Upper Secondary Oc…" at bounding box center [323, 158] width 158 height 24
click at [392, 122] on select "Age Under [DEMOGRAPHIC_DATA] [DEMOGRAPHIC_DATA] [DEMOGRAPHIC_DATA] [DEMOGRAPHIC…" at bounding box center [323, 120] width 158 height 24
click at [488, 120] on select "Country [GEOGRAPHIC_DATA] [GEOGRAPHIC_DATA] [GEOGRAPHIC_DATA] [US_STATE] [GEOGR…" at bounding box center [502, 120] width 158 height 24
select select "DE"
click at [423, 108] on select "Country [GEOGRAPHIC_DATA] [GEOGRAPHIC_DATA] [GEOGRAPHIC_DATA] [US_STATE] [GEOGR…" at bounding box center [502, 120] width 158 height 24
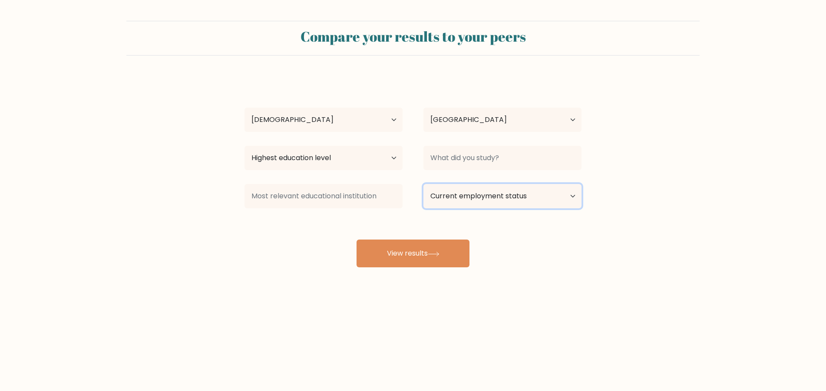
click at [494, 191] on select "Current employment status Employed Student Retired Other / prefer not to answer" at bounding box center [502, 196] width 158 height 24
select select "employed"
click at [423, 184] on select "Current employment status Employed Student Retired Other / prefer not to answer" at bounding box center [502, 196] width 158 height 24
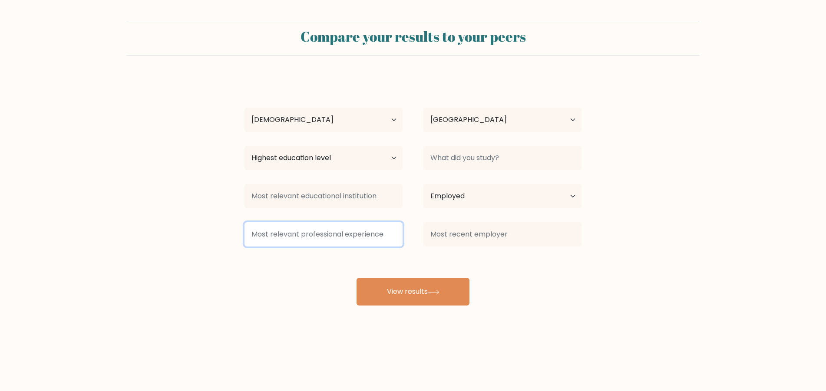
click at [371, 238] on input at bounding box center [323, 234] width 158 height 24
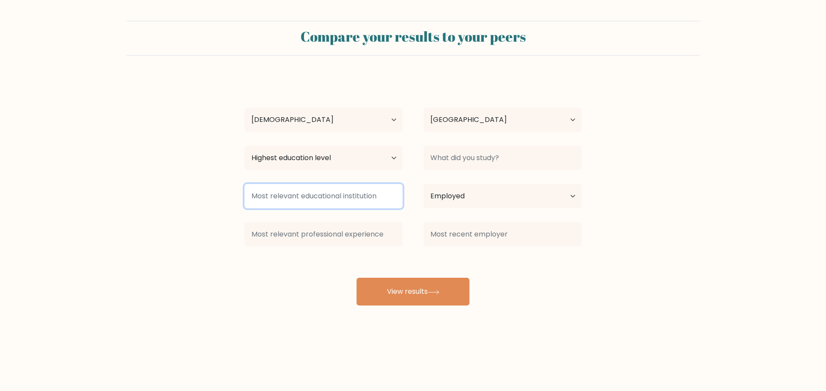
click at [358, 196] on input at bounding box center [323, 196] width 158 height 24
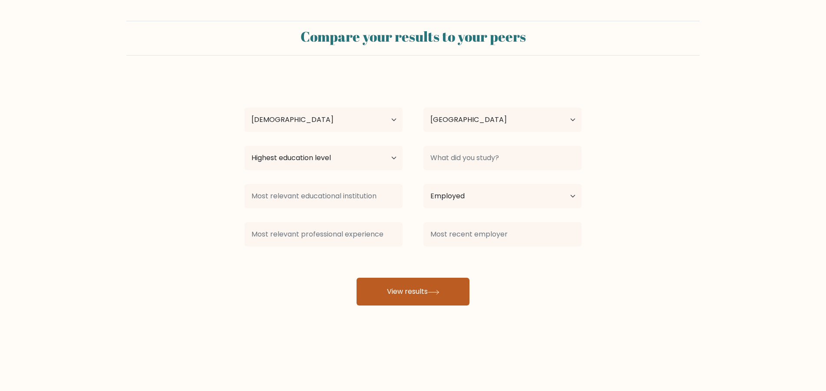
click at [433, 280] on button "View results" at bounding box center [412, 292] width 113 height 28
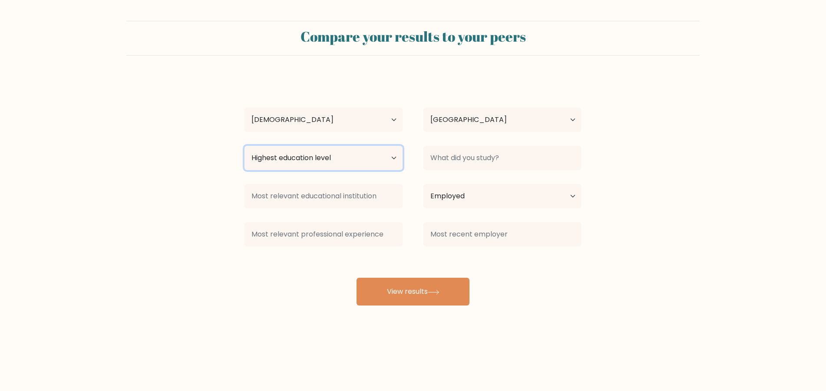
click at [384, 154] on select "Highest education level No schooling Primary Lower Secondary Upper Secondary Oc…" at bounding box center [323, 158] width 158 height 24
select select "occupation_specific"
click at [244, 146] on select "Highest education level No schooling Primary Lower Secondary Upper Secondary Oc…" at bounding box center [323, 158] width 158 height 24
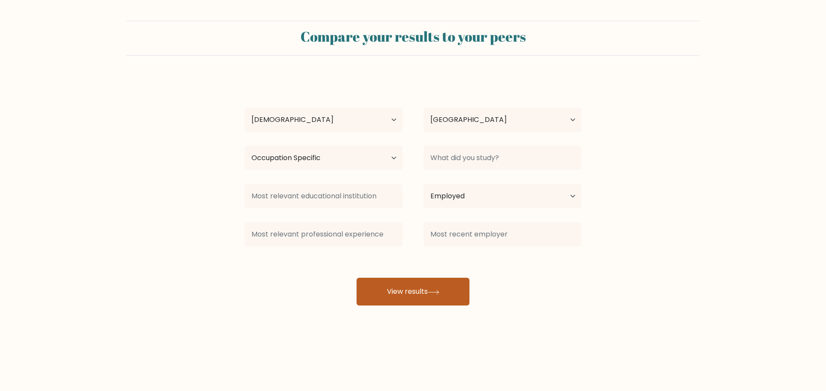
click at [407, 287] on button "View results" at bounding box center [412, 292] width 113 height 28
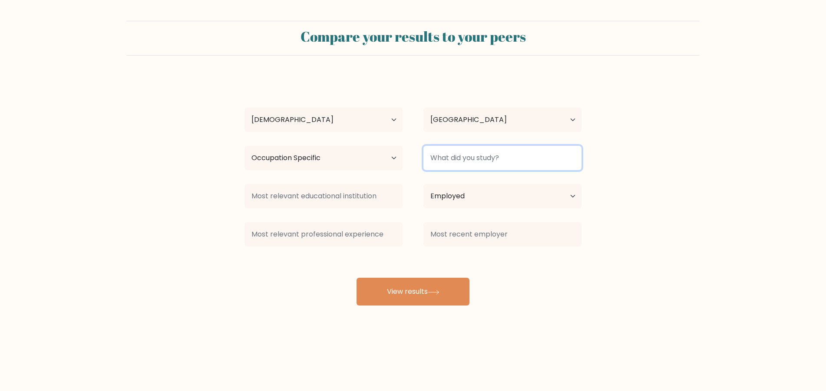
click at [464, 161] on input at bounding box center [502, 158] width 158 height 24
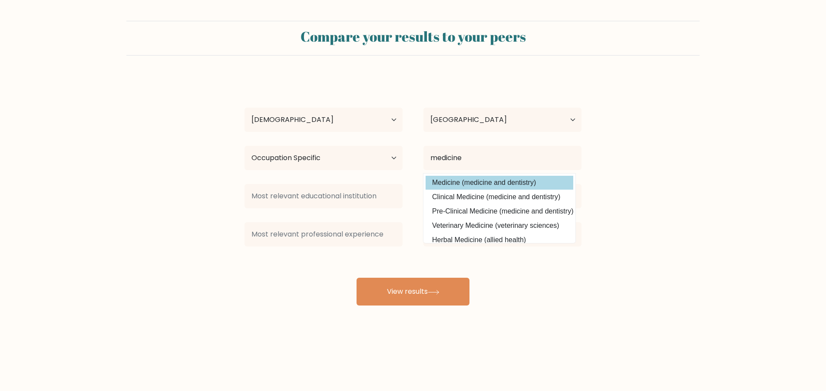
click at [474, 178] on option "Medicine (medicine and dentistry)" at bounding box center [499, 183] width 148 height 14
type input "Medicine"
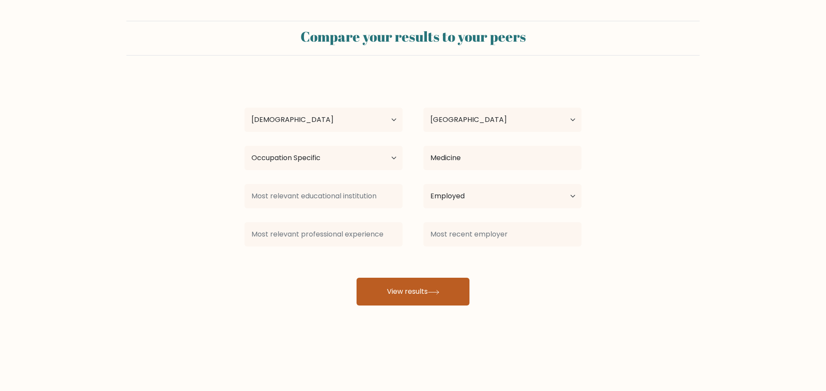
click at [432, 292] on icon at bounding box center [434, 292] width 12 height 5
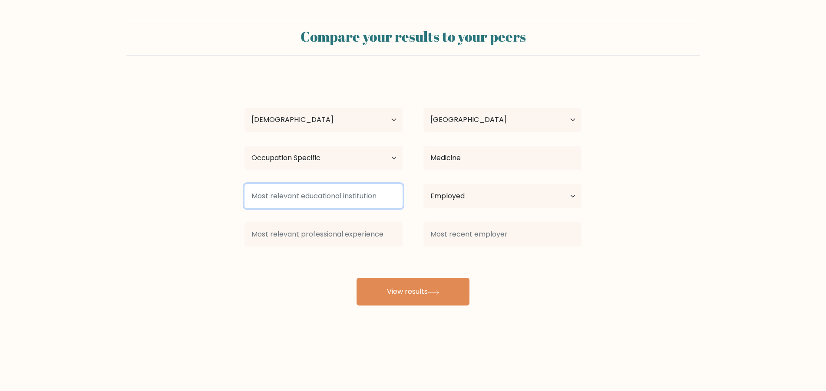
click at [340, 194] on input at bounding box center [323, 196] width 158 height 24
click at [350, 192] on input at bounding box center [323, 196] width 158 height 24
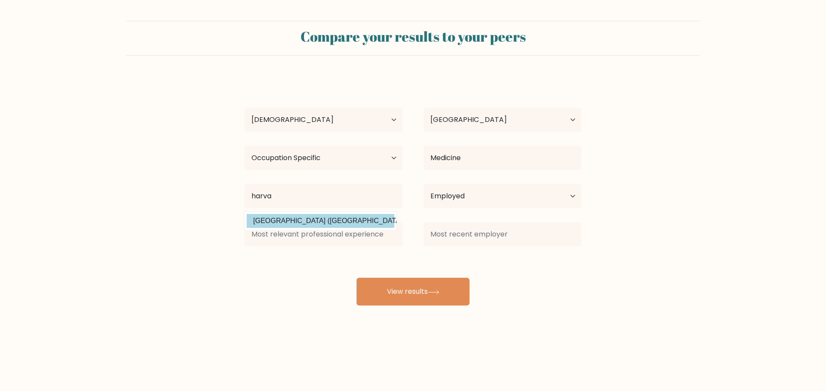
click at [339, 228] on option "[GEOGRAPHIC_DATA] ([GEOGRAPHIC_DATA])" at bounding box center [321, 221] width 148 height 14
type input "[GEOGRAPHIC_DATA]"
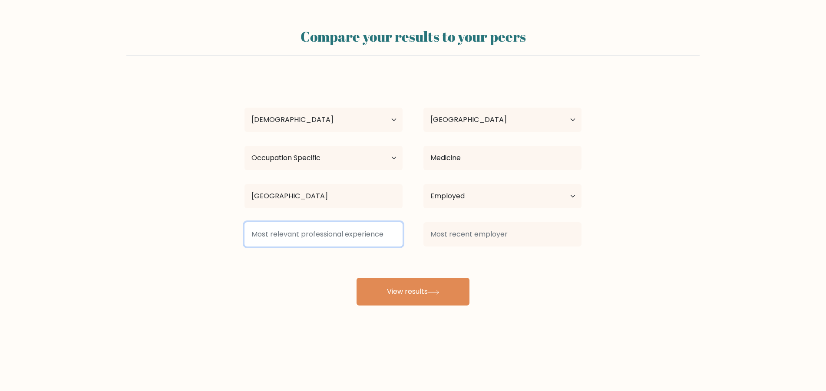
click at [340, 234] on input at bounding box center [323, 234] width 158 height 24
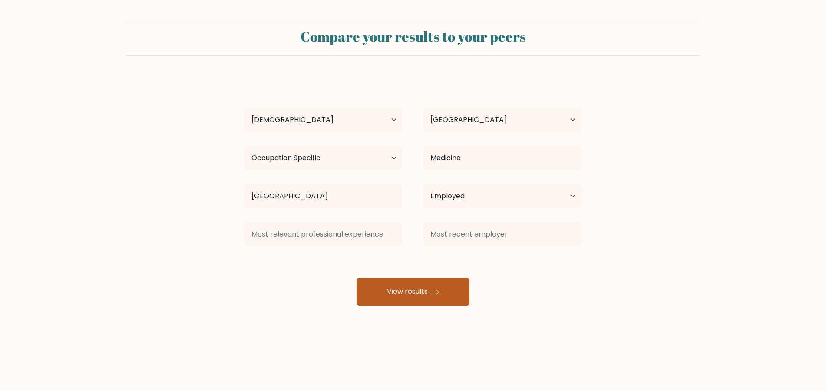
click at [399, 290] on button "View results" at bounding box center [412, 292] width 113 height 28
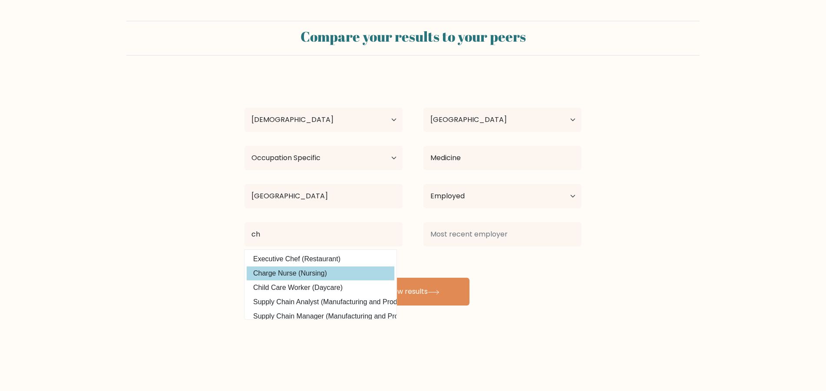
click at [347, 271] on option "Charge Nurse (Nursing)" at bounding box center [321, 274] width 148 height 14
type input "Charge Nurse"
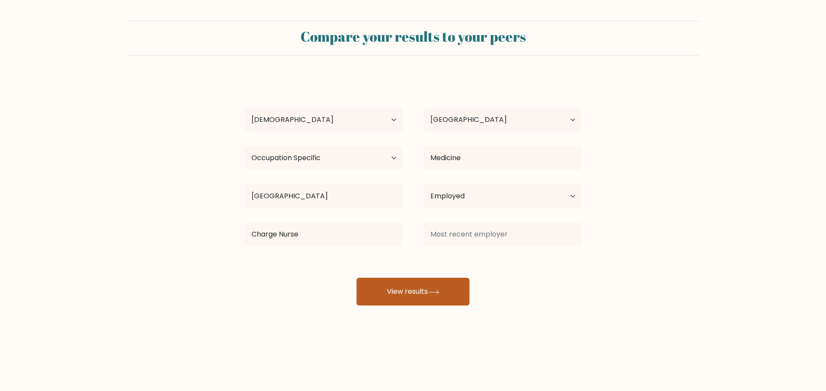
click at [409, 283] on button "View results" at bounding box center [412, 292] width 113 height 28
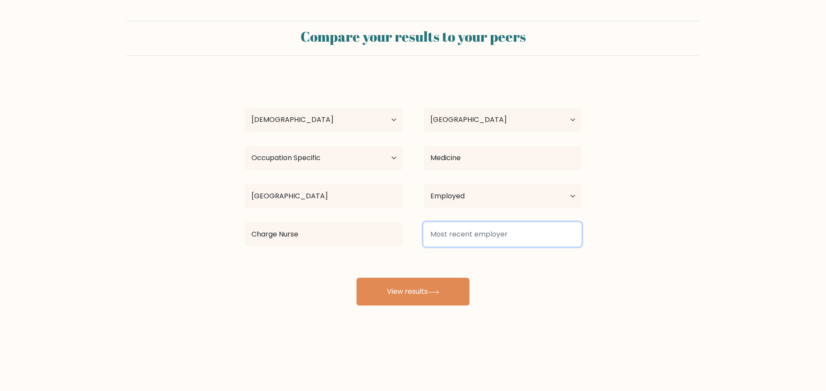
click at [466, 236] on input at bounding box center [502, 234] width 158 height 24
type input "sl"
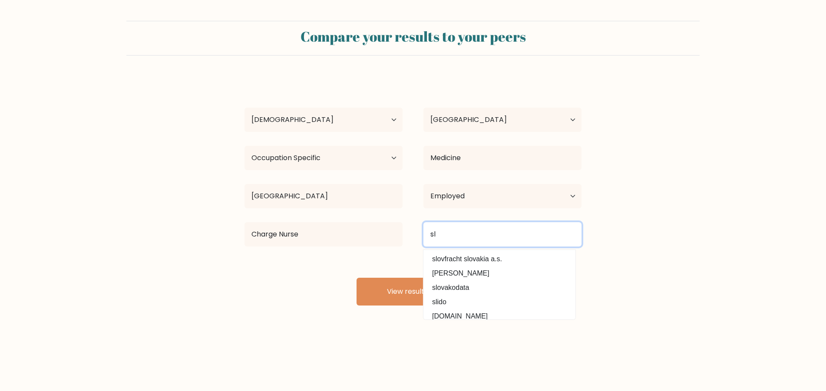
click at [453, 234] on input "sl" at bounding box center [502, 234] width 158 height 24
drag, startPoint x: 452, startPoint y: 234, endPoint x: 390, endPoint y: 225, distance: 62.6
click at [386, 223] on div "Charge Nurse sl slovfracht slovakia a.s. [PERSON_NAME] [GEOGRAPHIC_DATA] slido …" at bounding box center [413, 234] width 358 height 31
